Goal: Information Seeking & Learning: Understand process/instructions

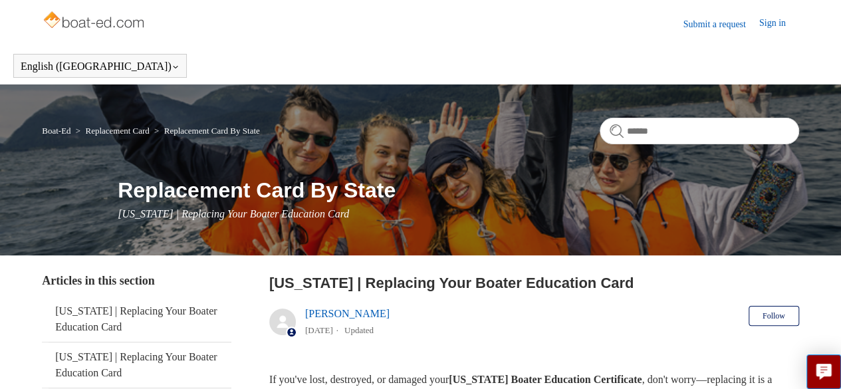
click at [467, 330] on header "[US_STATE] | Replacing Your Boater Education Card [PERSON_NAME] [DATE] Updated …" at bounding box center [534, 308] width 530 height 72
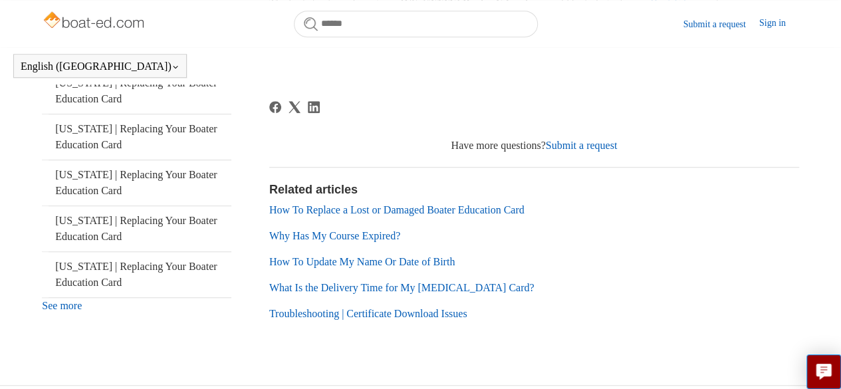
scroll to position [445, 0]
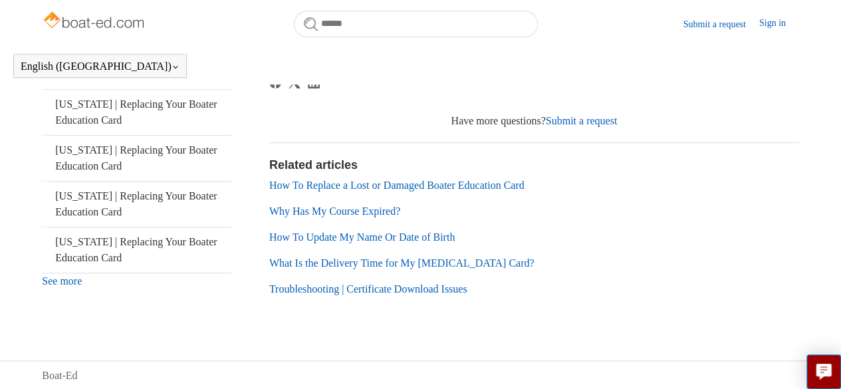
click at [492, 187] on link "How To Replace a Lost or Damaged Boater Education Card" at bounding box center [396, 184] width 255 height 11
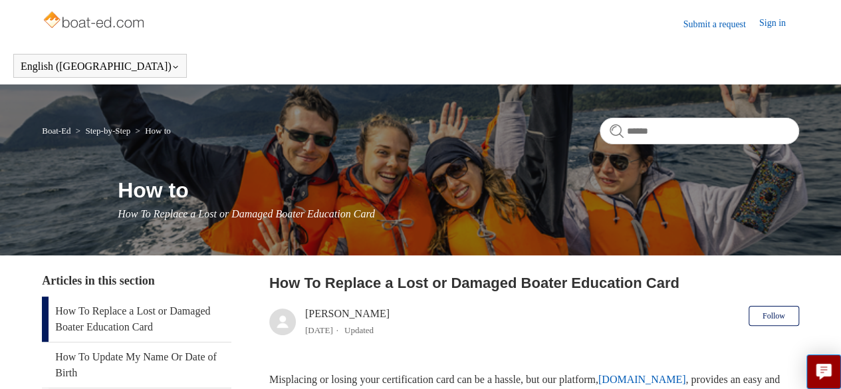
click at [525, 322] on header "How To Replace a Lost or Damaged Boater Education Card Salim 4 months ago Updat…" at bounding box center [534, 308] width 530 height 72
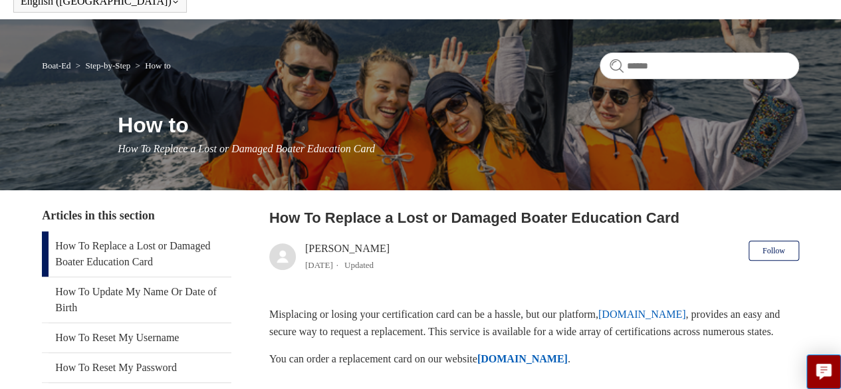
scroll to position [16, 0]
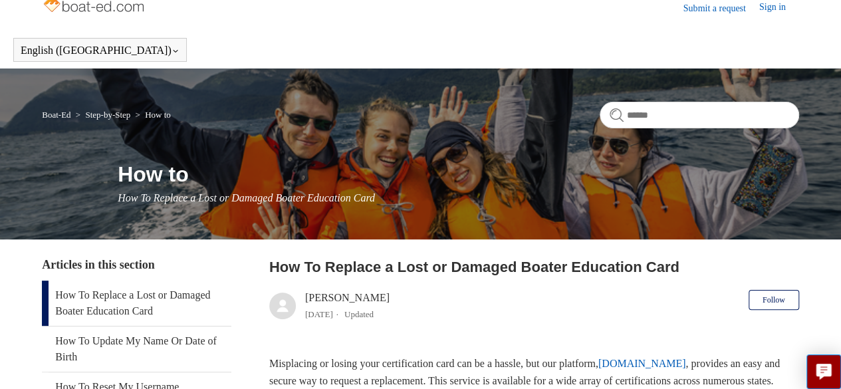
click at [766, 13] on link "Sign in" at bounding box center [779, 8] width 40 height 16
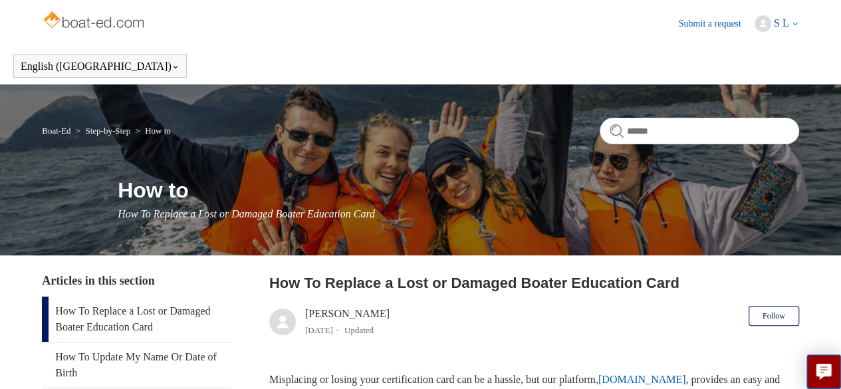
click at [777, 25] on span "S L" at bounding box center [780, 22] width 15 height 11
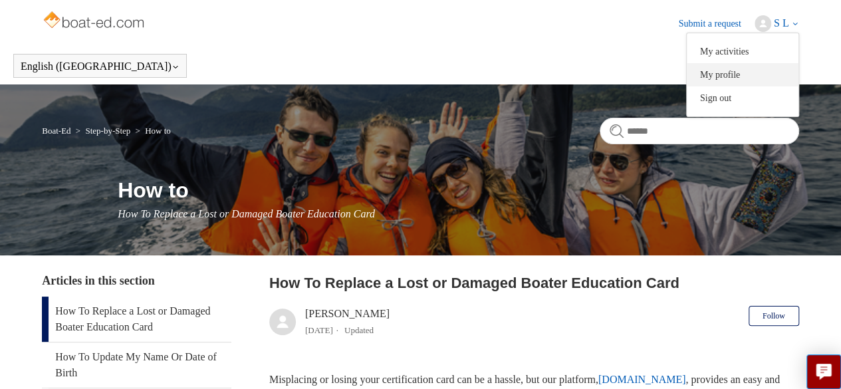
click at [730, 78] on link "My profile" at bounding box center [742, 74] width 112 height 23
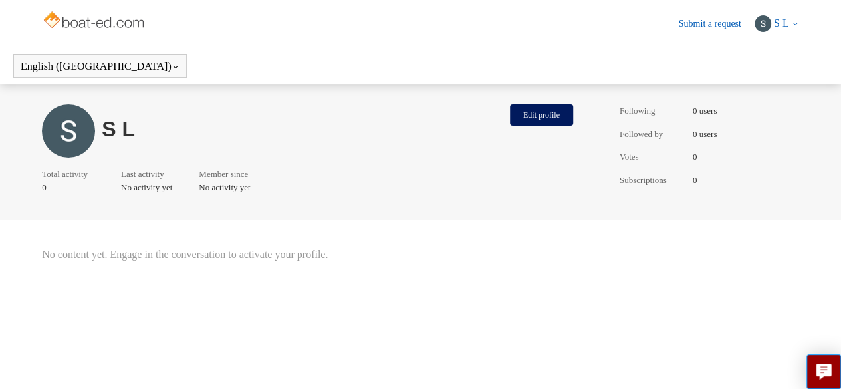
click at [779, 21] on span "S L" at bounding box center [780, 22] width 15 height 11
click at [742, 100] on link "Sign out" at bounding box center [742, 97] width 112 height 23
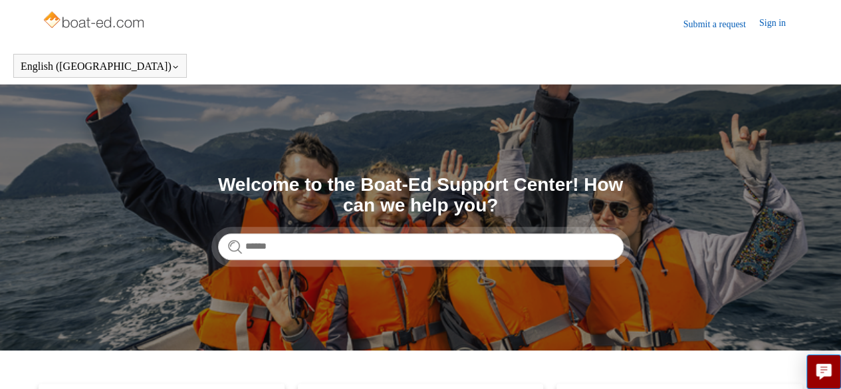
click at [773, 19] on link "Sign in" at bounding box center [779, 24] width 40 height 16
click at [759, 26] on span "ken freeman" at bounding box center [746, 22] width 84 height 11
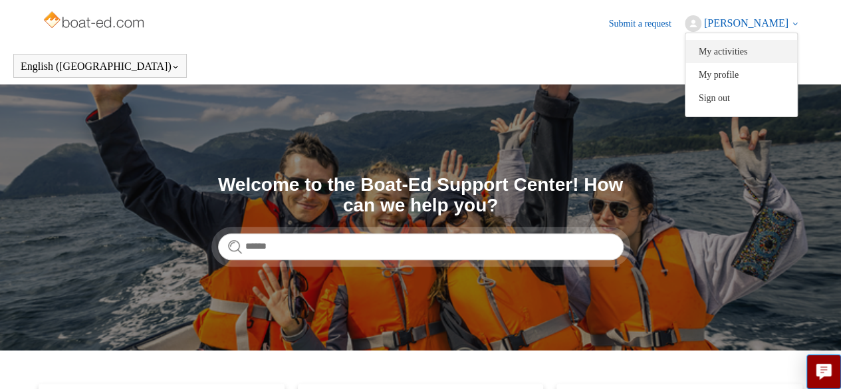
click at [744, 53] on link "My activities" at bounding box center [741, 51] width 112 height 23
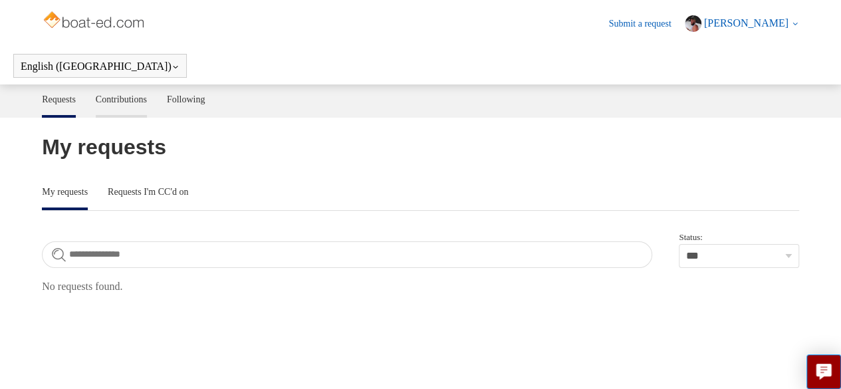
click at [124, 104] on link "Contributions" at bounding box center [121, 98] width 51 height 28
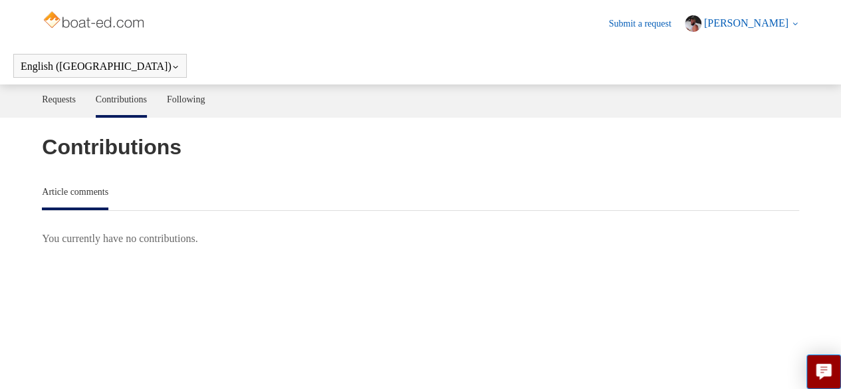
click at [760, 19] on span "[PERSON_NAME]" at bounding box center [746, 22] width 84 height 11
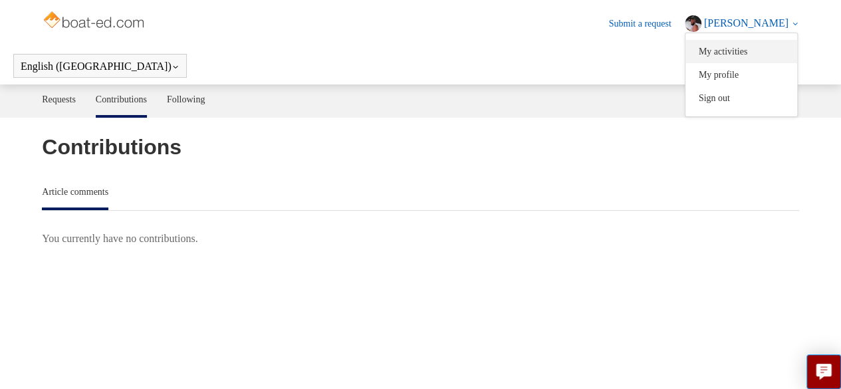
click at [752, 51] on link "My activities" at bounding box center [741, 51] width 112 height 23
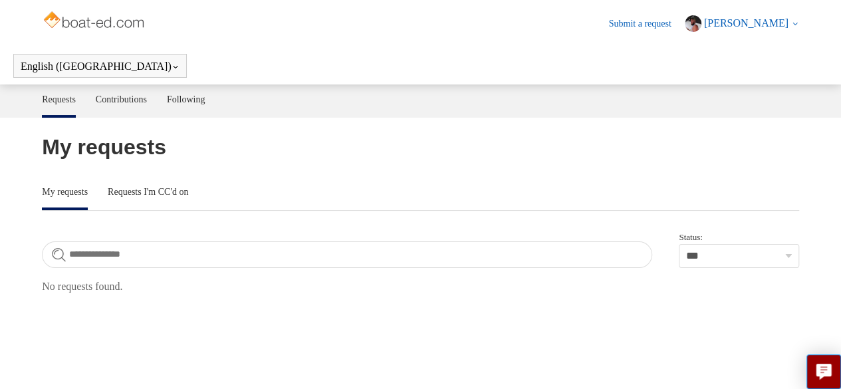
click at [772, 17] on span "[PERSON_NAME]" at bounding box center [746, 22] width 84 height 11
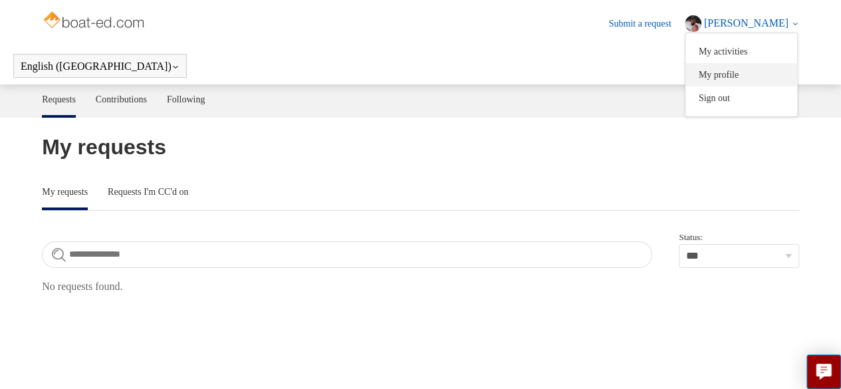
click at [753, 71] on link "My profile" at bounding box center [741, 74] width 112 height 23
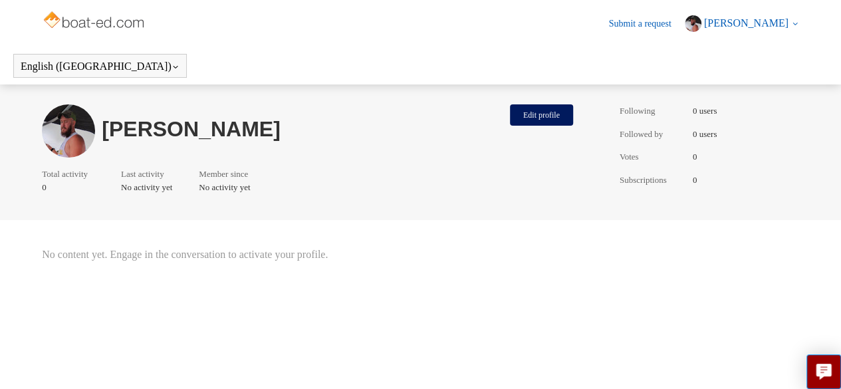
click at [786, 25] on span "[PERSON_NAME]" at bounding box center [746, 22] width 84 height 11
click at [768, 96] on link "Sign out" at bounding box center [741, 97] width 112 height 23
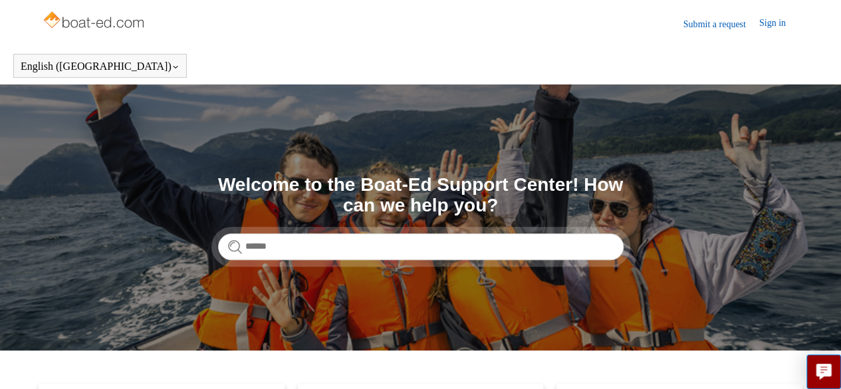
click at [759, 23] on link "Sign in" at bounding box center [779, 24] width 40 height 16
